Goal: Task Accomplishment & Management: Use online tool/utility

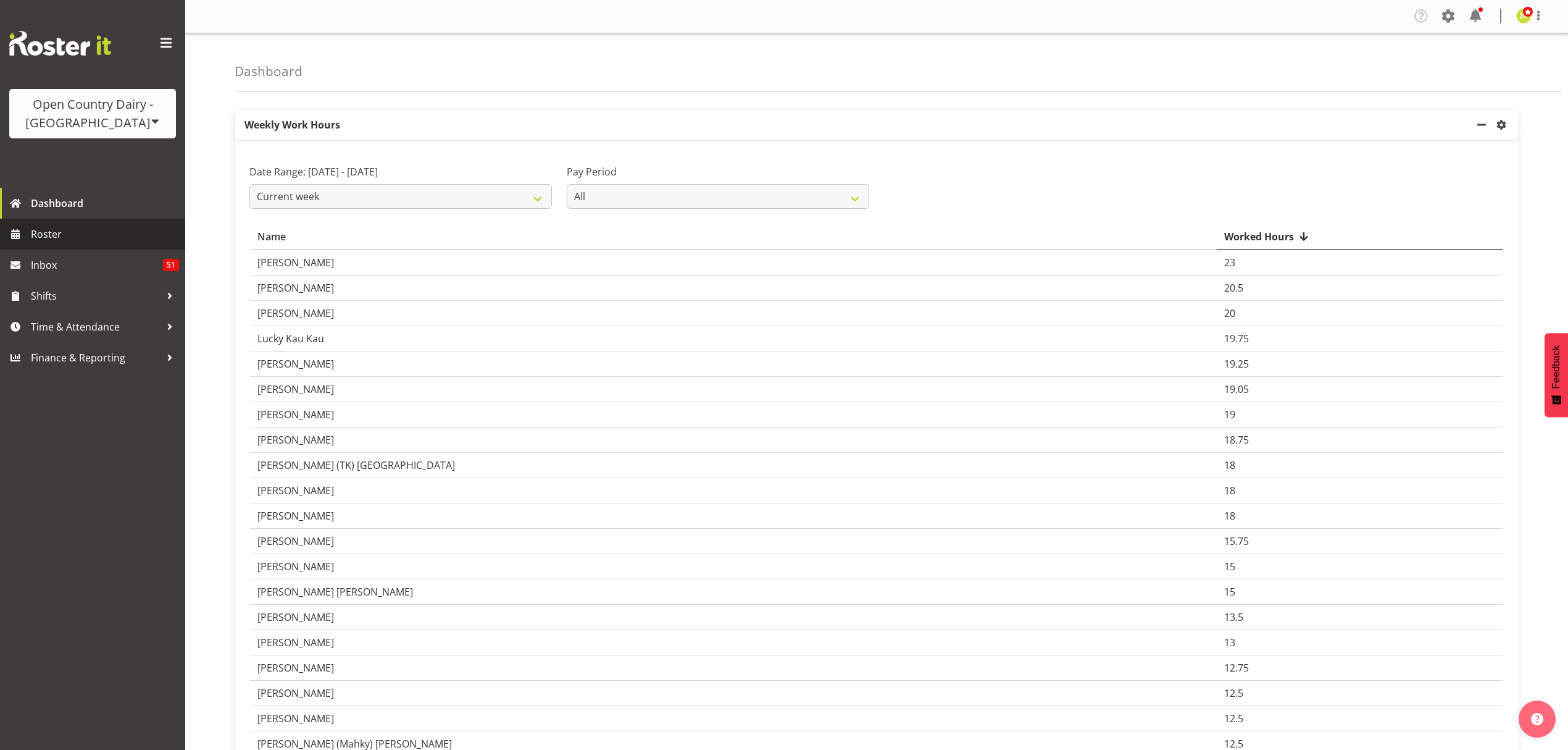
click at [83, 235] on span "Roster" at bounding box center [105, 234] width 148 height 19
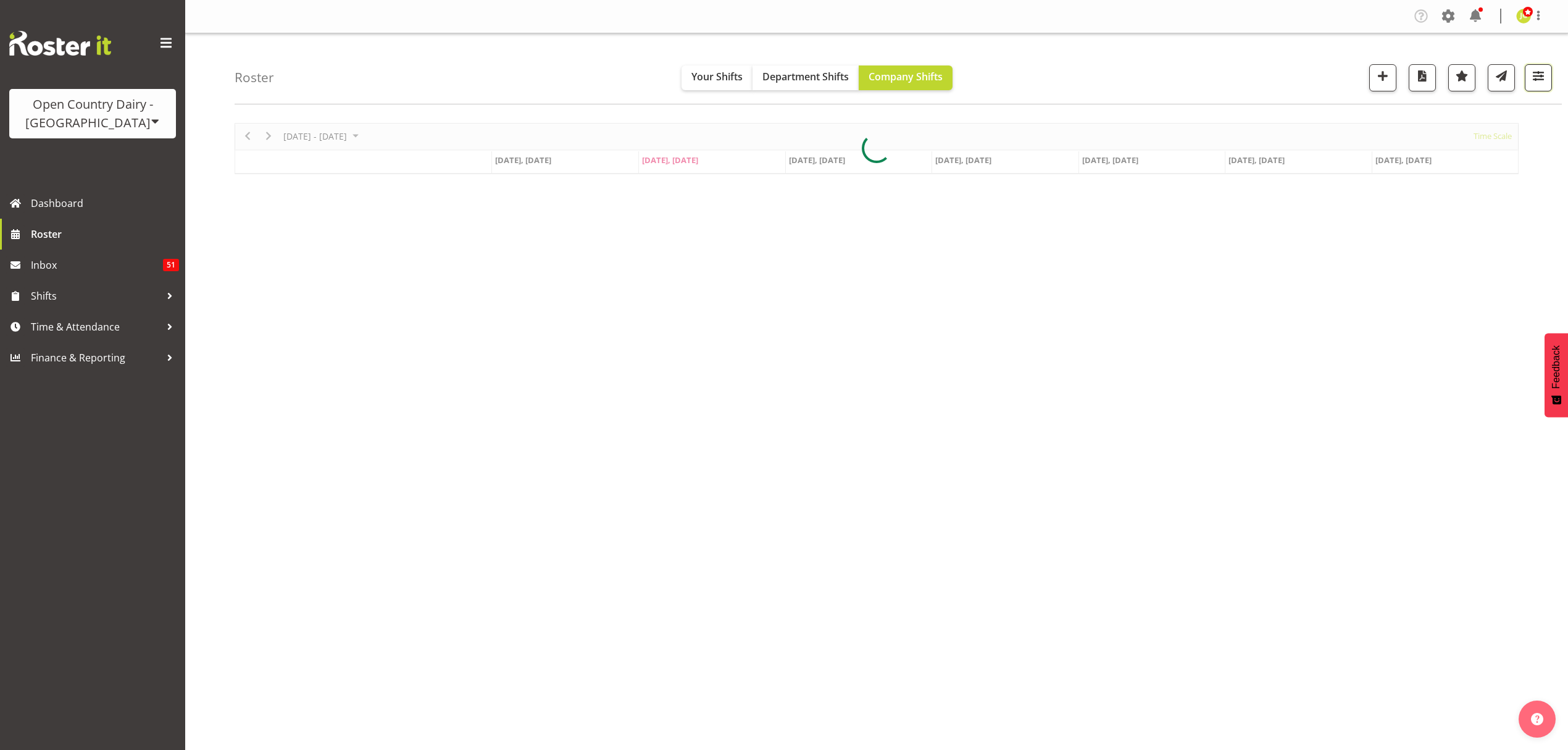
click at [1541, 77] on span "button" at bounding box center [1539, 76] width 16 height 16
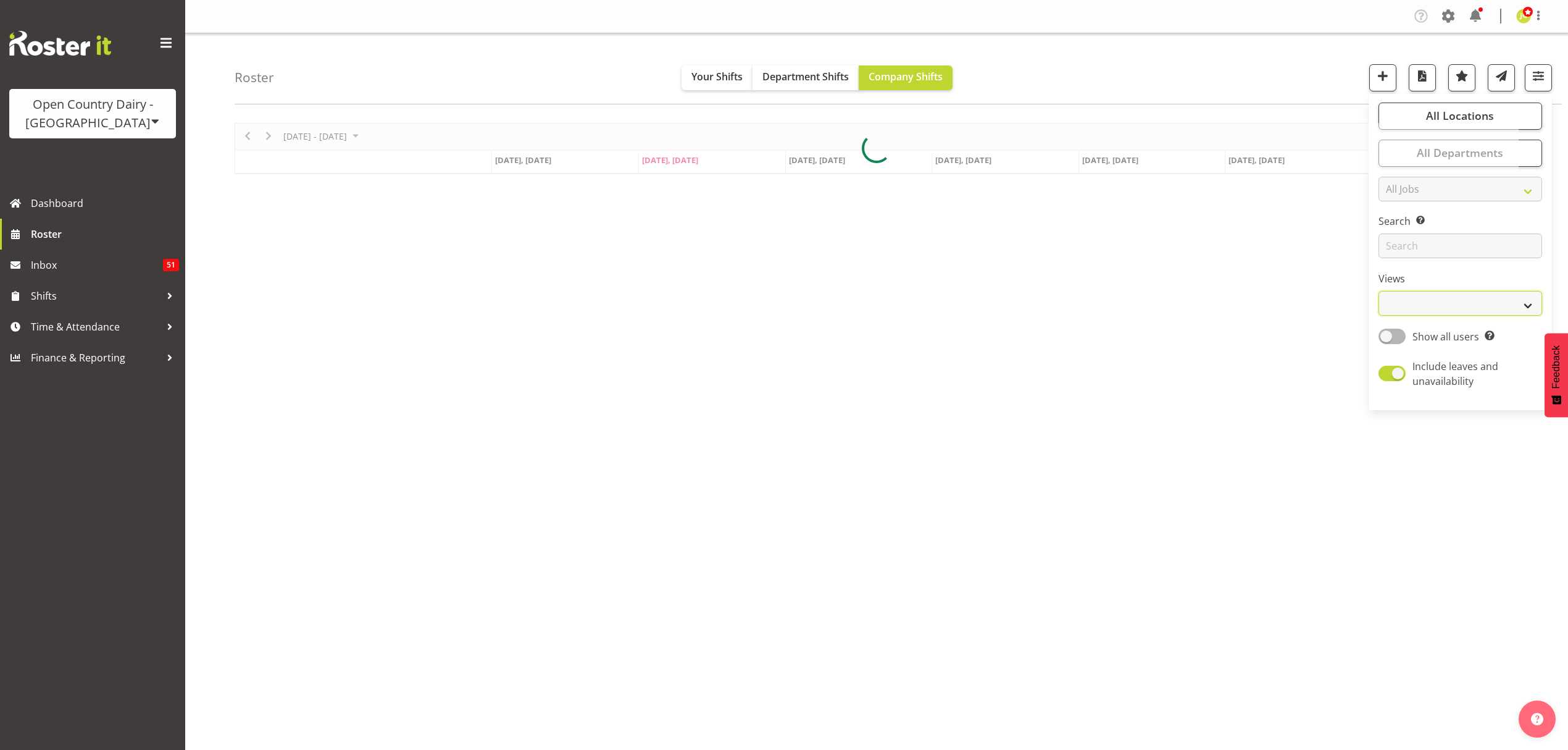
click at [1474, 309] on select "Staff Role Shift - Horizontal Shift - Vertical Staff - Location" at bounding box center [1460, 304] width 163 height 25
select select "shift"
click at [1378, 291] on select "Staff Role Shift - Horizontal Shift - Vertical Staff - Location" at bounding box center [1460, 304] width 163 height 25
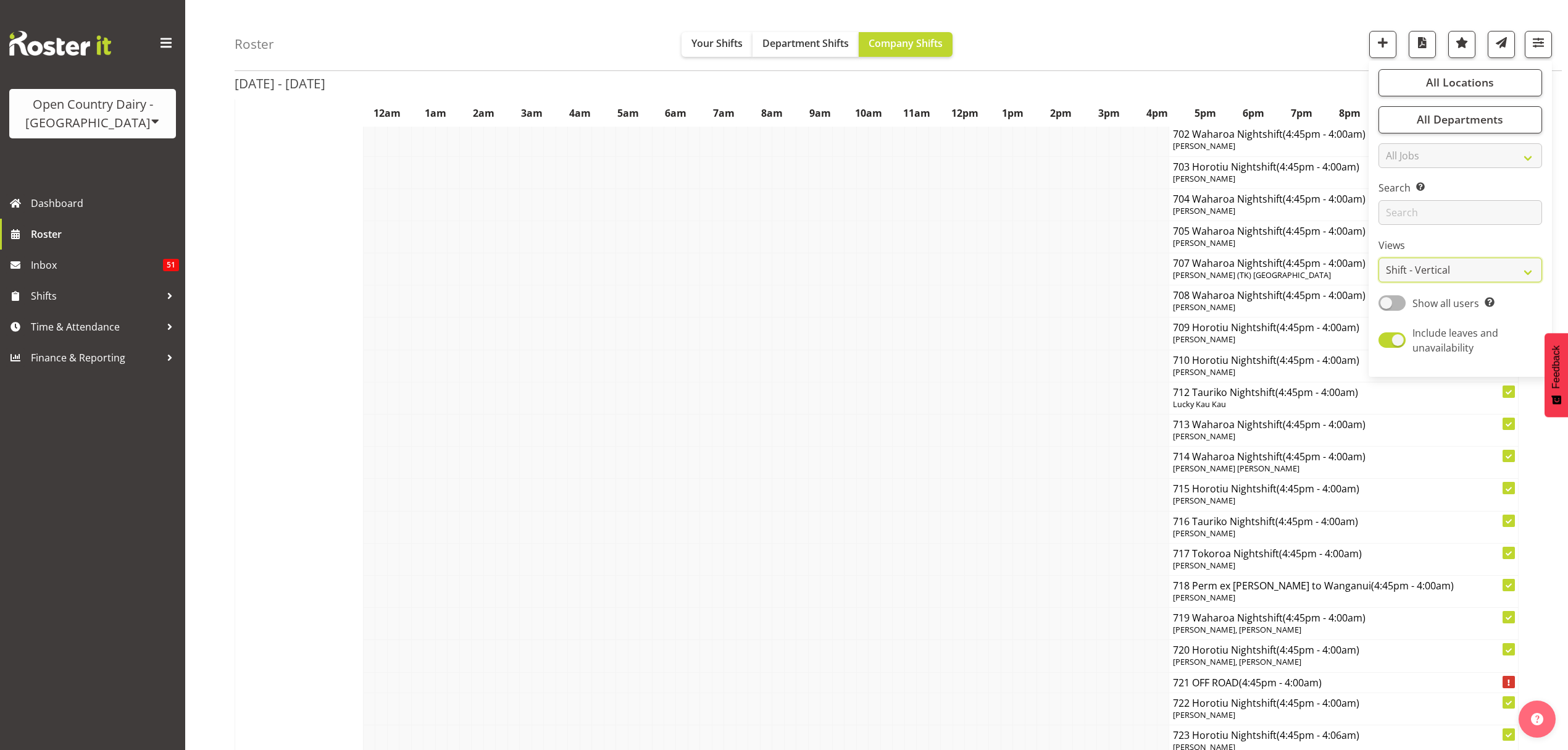
scroll to position [7825, 0]
